Goal: Navigation & Orientation: Find specific page/section

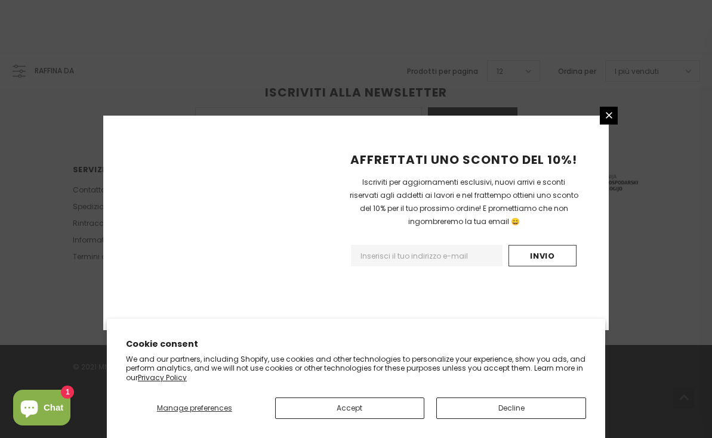
scroll to position [809, 0]
